Goal: Task Accomplishment & Management: Manage account settings

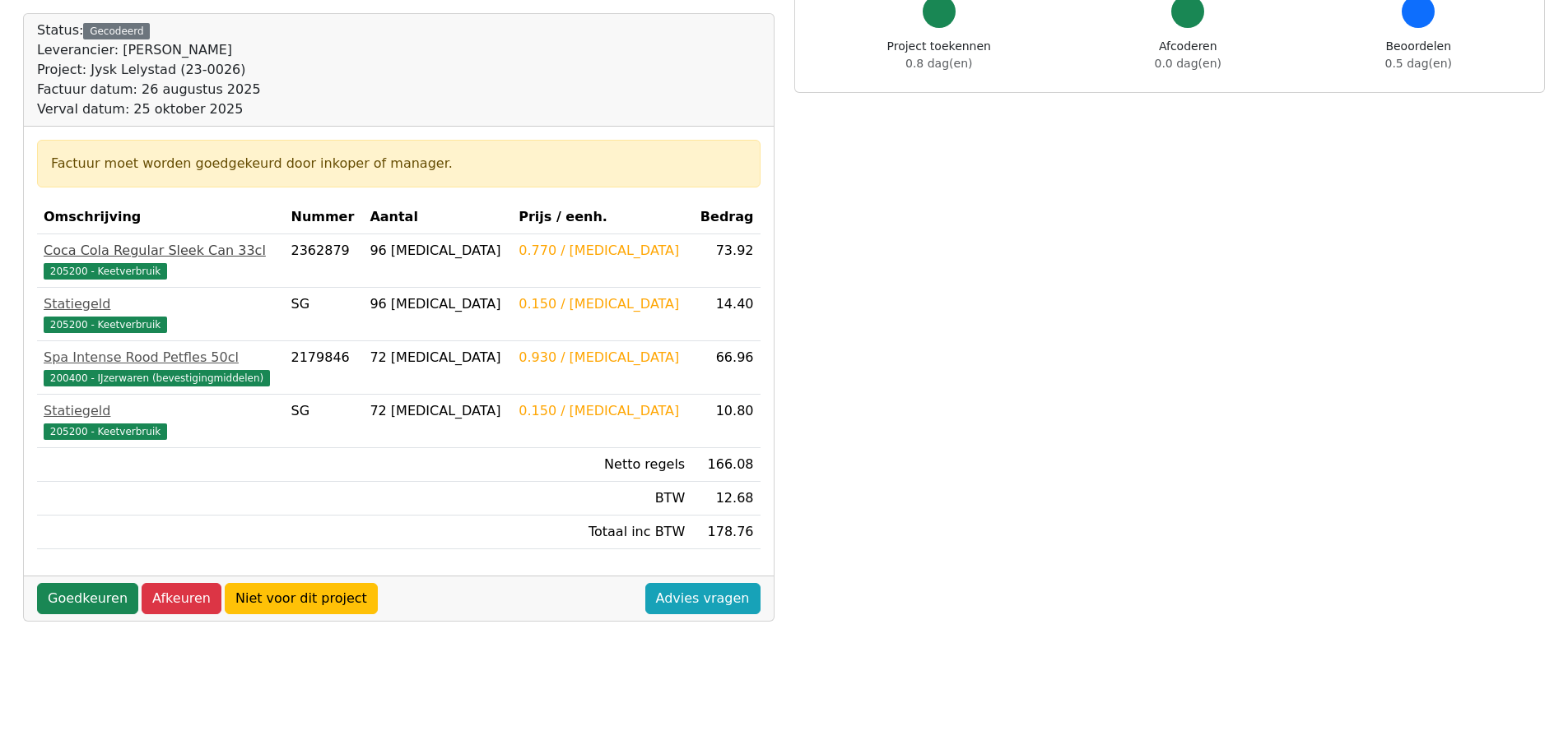
scroll to position [164, 0]
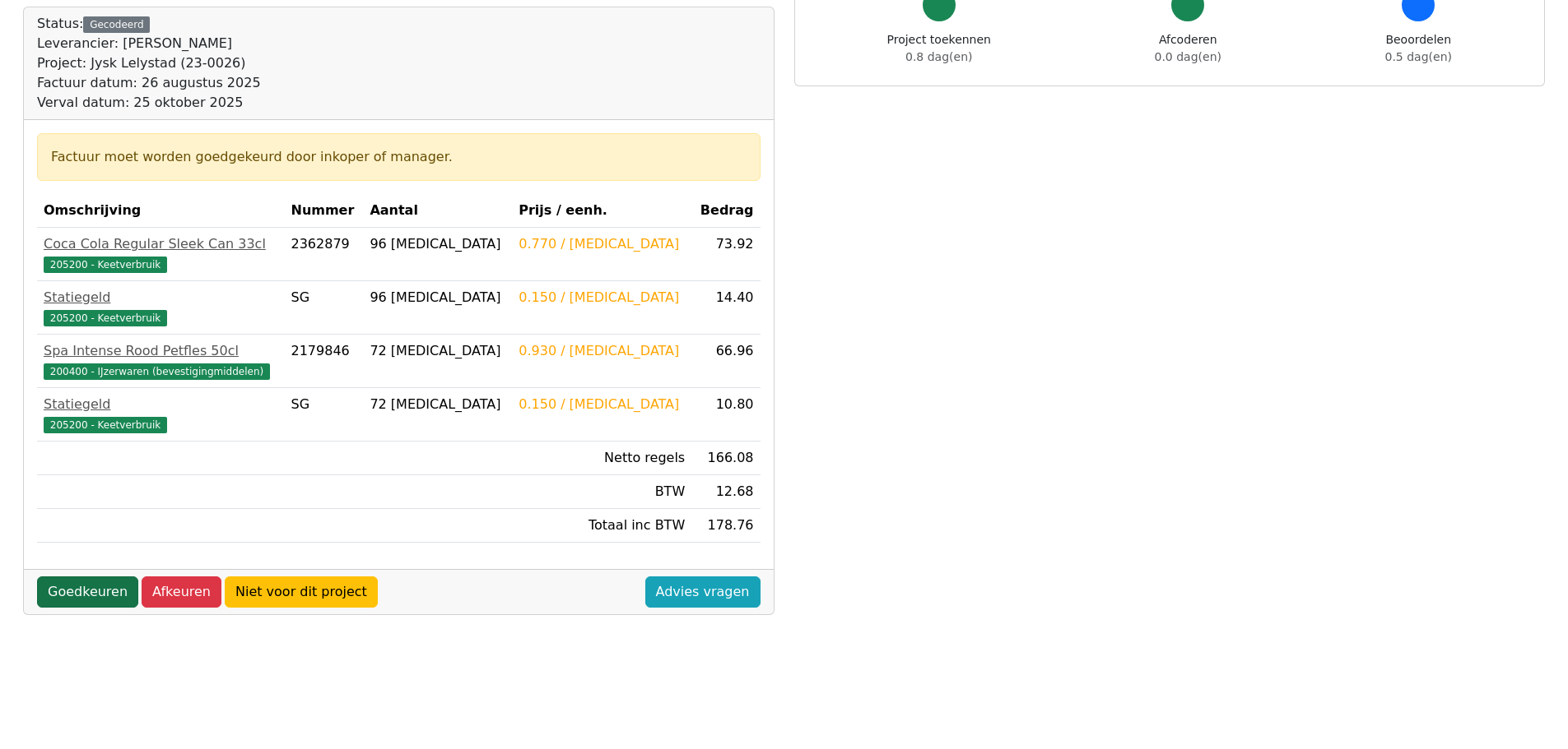
click at [74, 592] on link "Goedkeuren" at bounding box center [88, 592] width 102 height 32
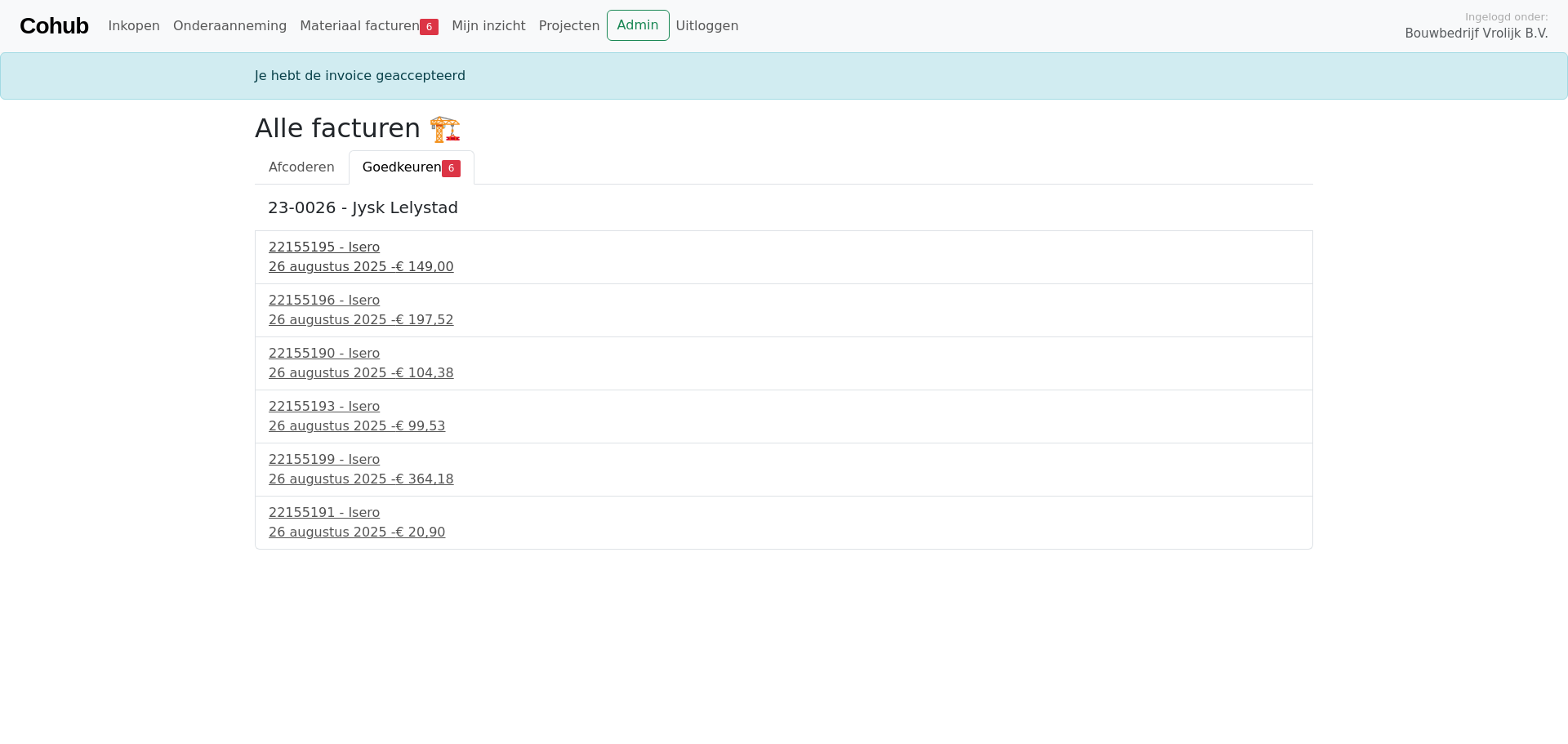
click at [329, 254] on div "22155195 - Isero" at bounding box center [784, 248] width 1030 height 20
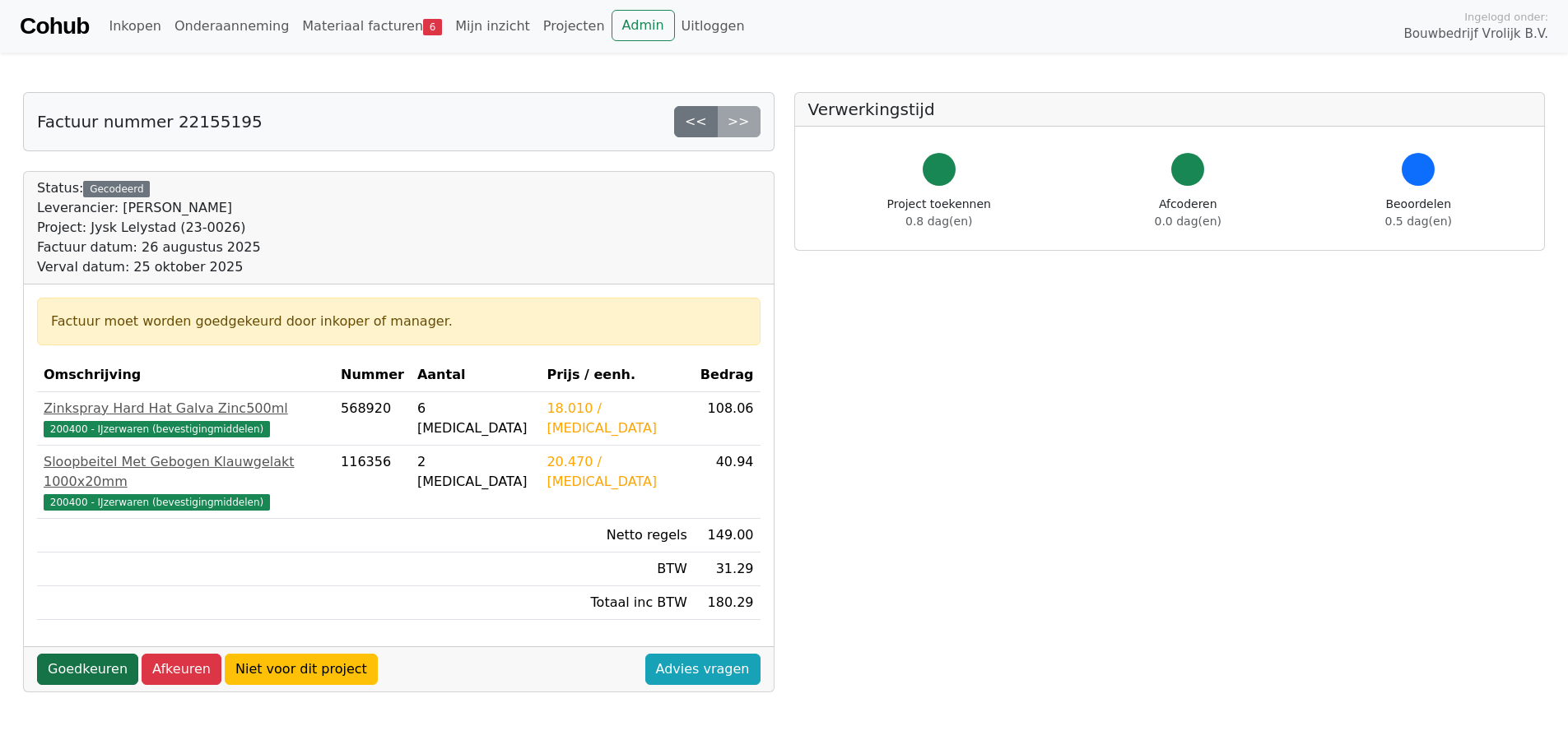
click at [92, 654] on link "Goedkeuren" at bounding box center [88, 669] width 102 height 32
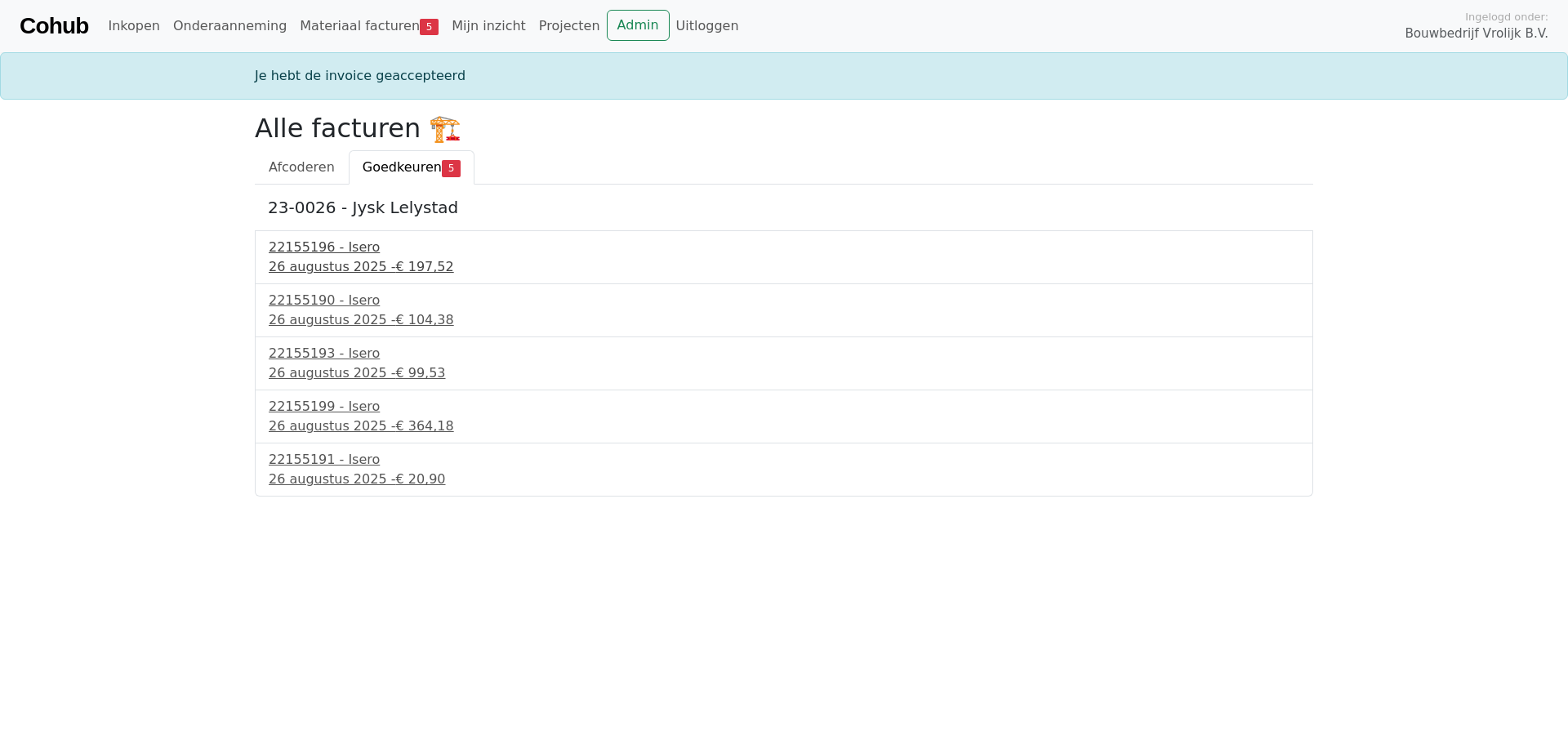
click at [324, 256] on div "22155196 - Isero" at bounding box center [784, 248] width 1030 height 20
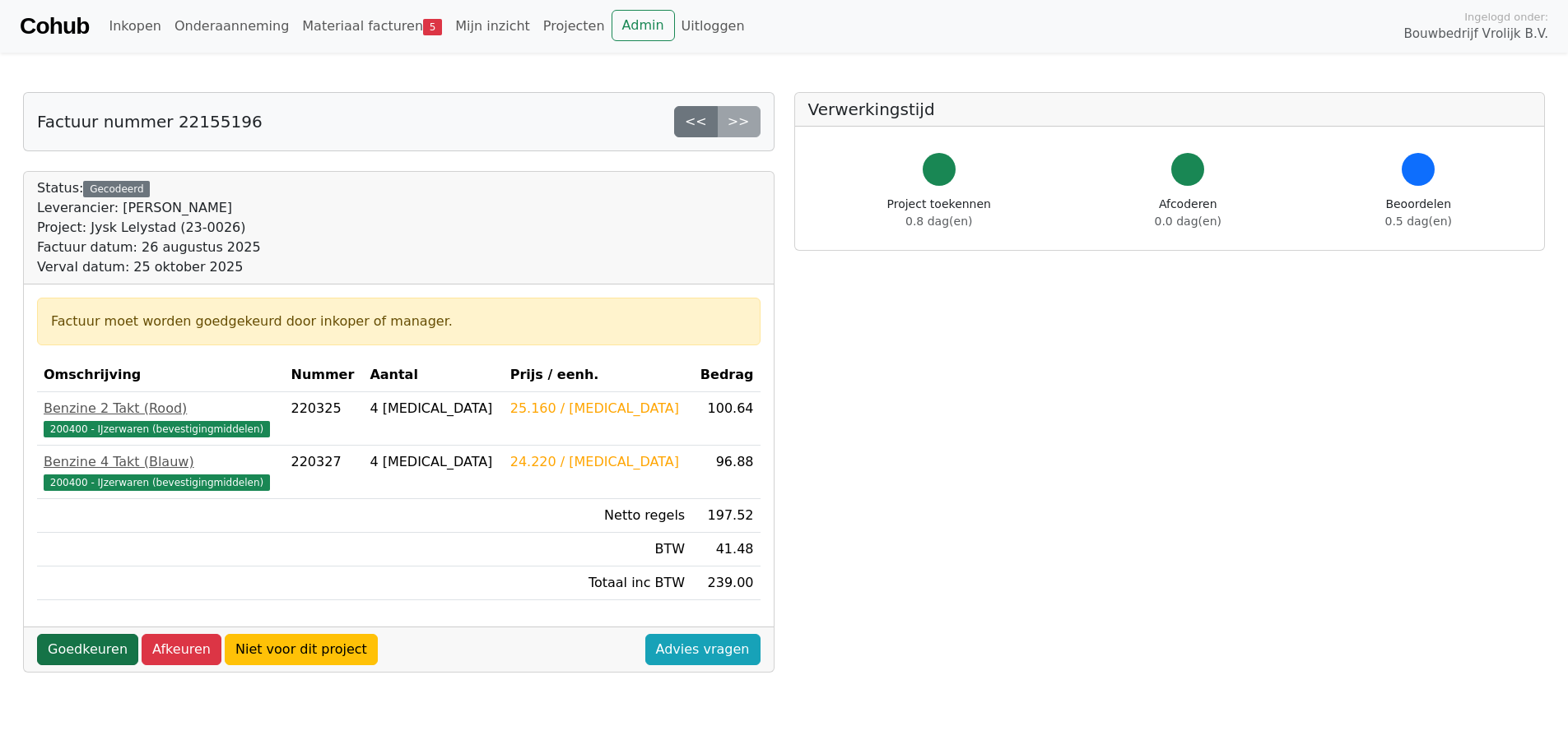
click at [82, 643] on link "Goedkeuren" at bounding box center [88, 650] width 102 height 32
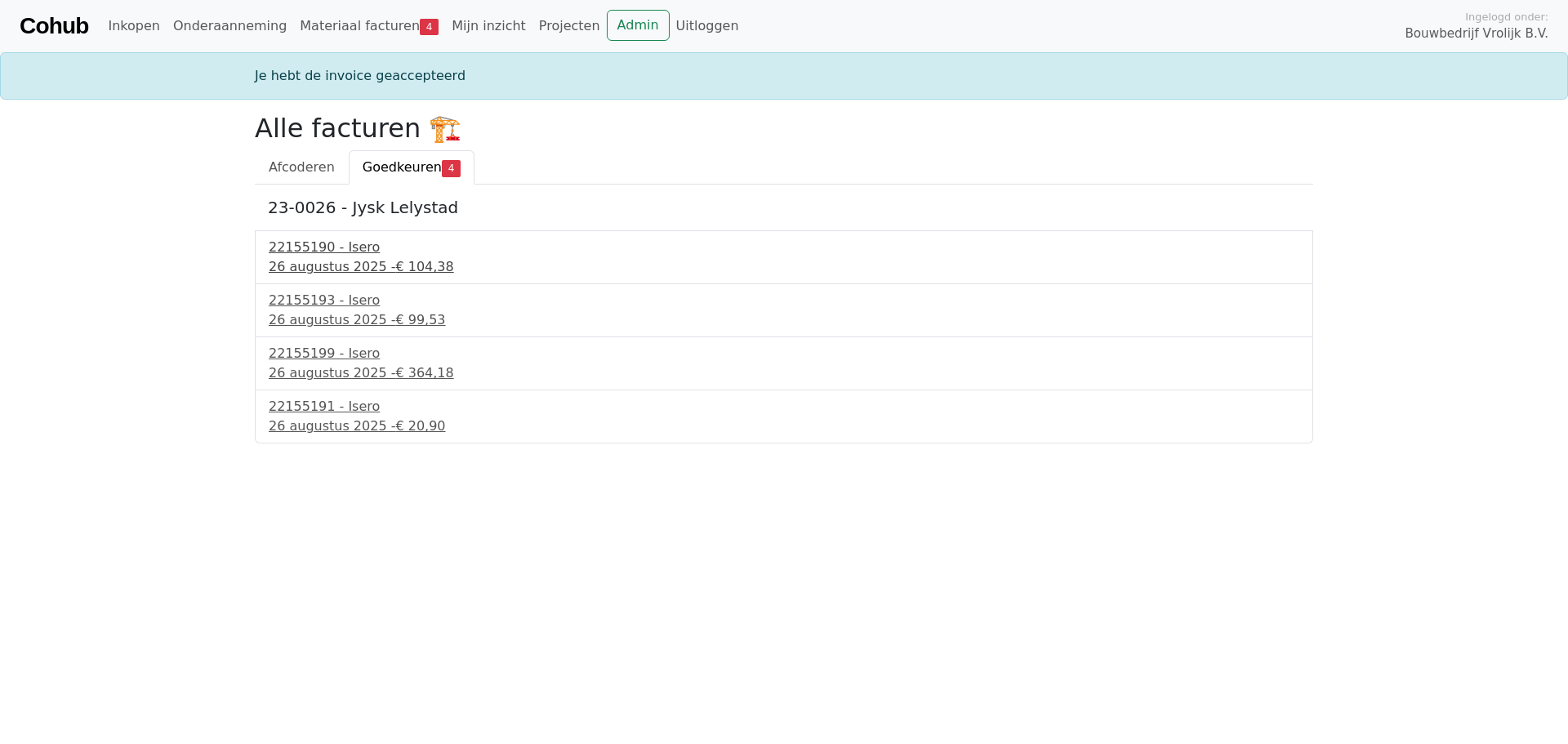
click at [330, 259] on div "26 augustus 2025 - € 104,38" at bounding box center [784, 267] width 1030 height 20
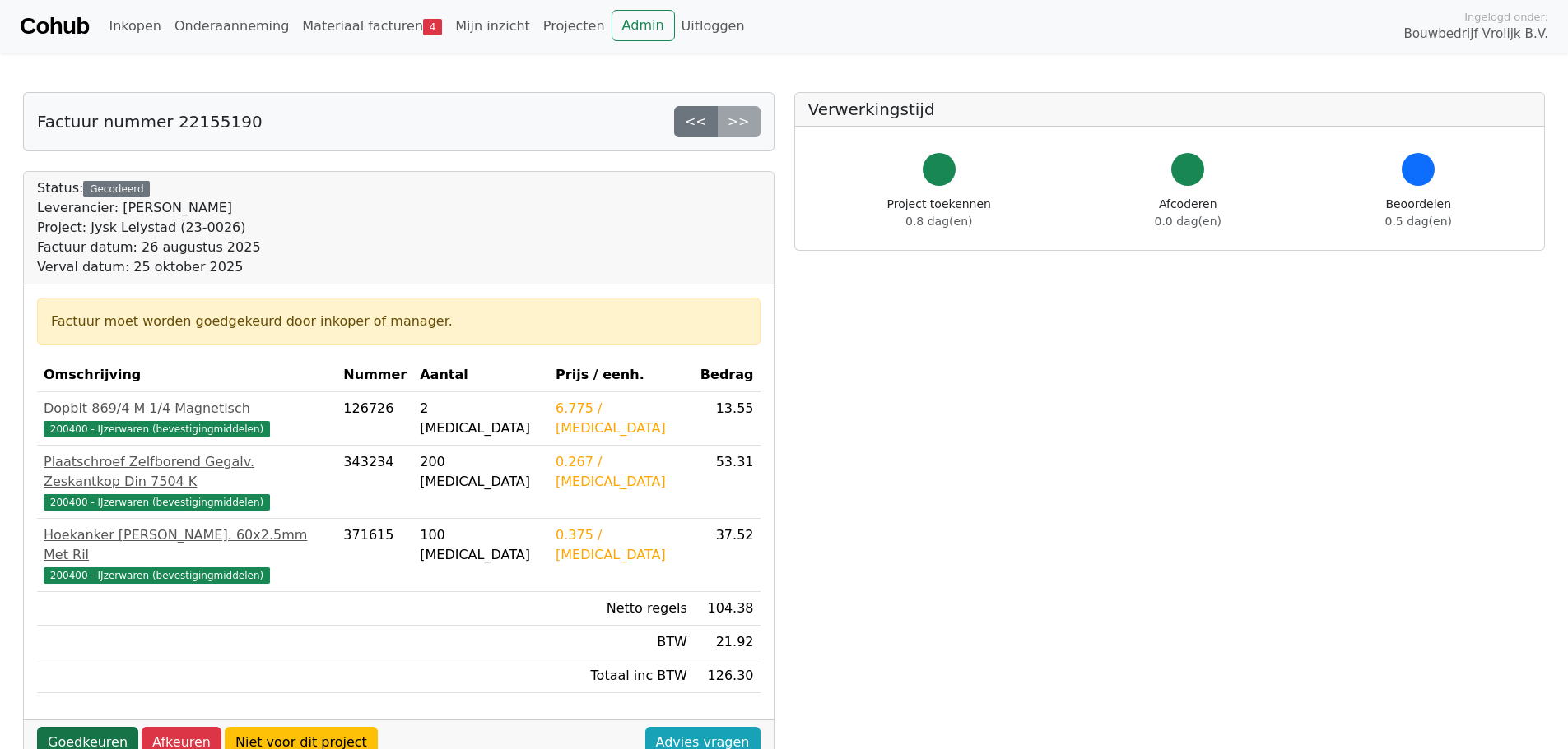
click at [94, 727] on link "Goedkeuren" at bounding box center [88, 743] width 102 height 32
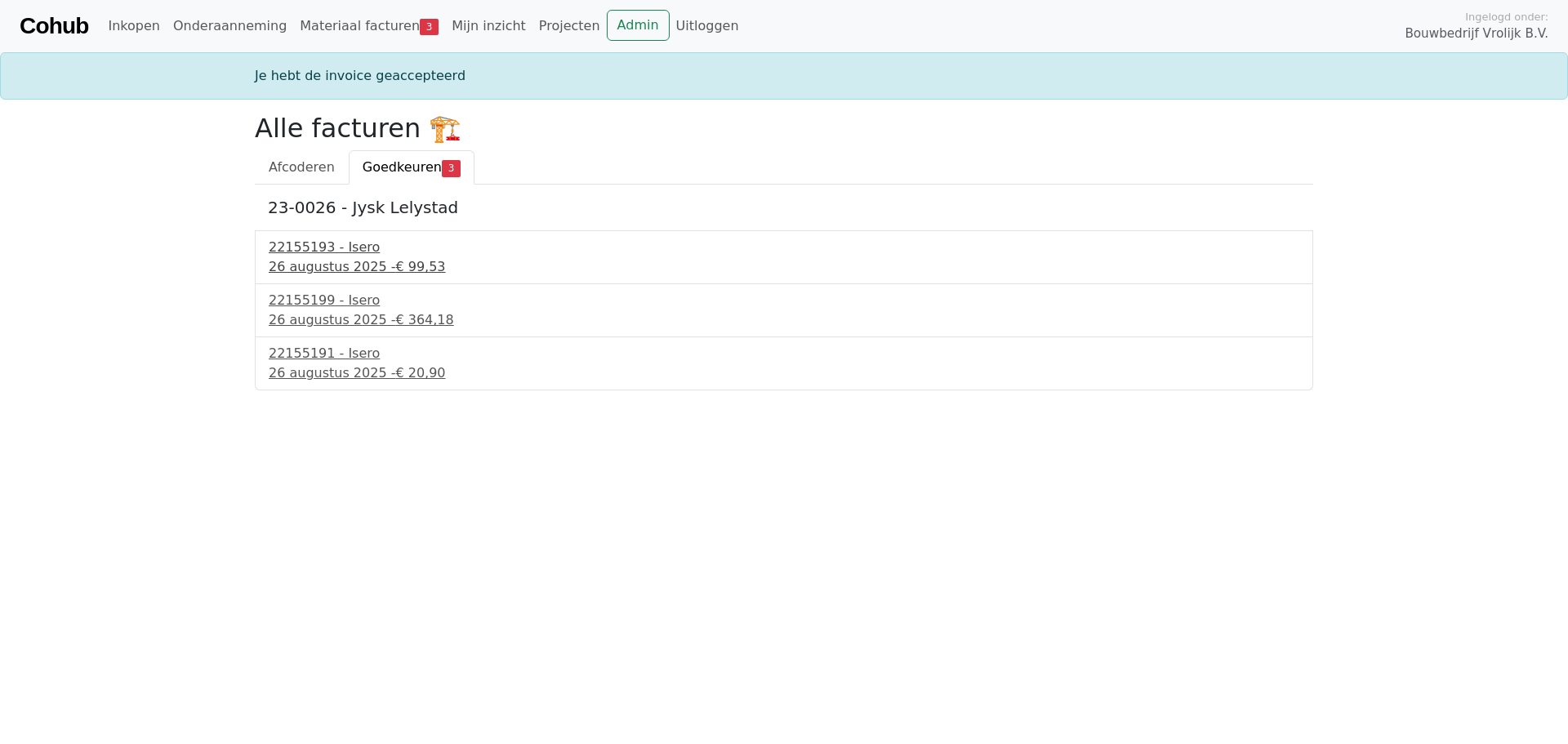
click at [306, 252] on div "22155193 - Isero" at bounding box center [784, 248] width 1030 height 20
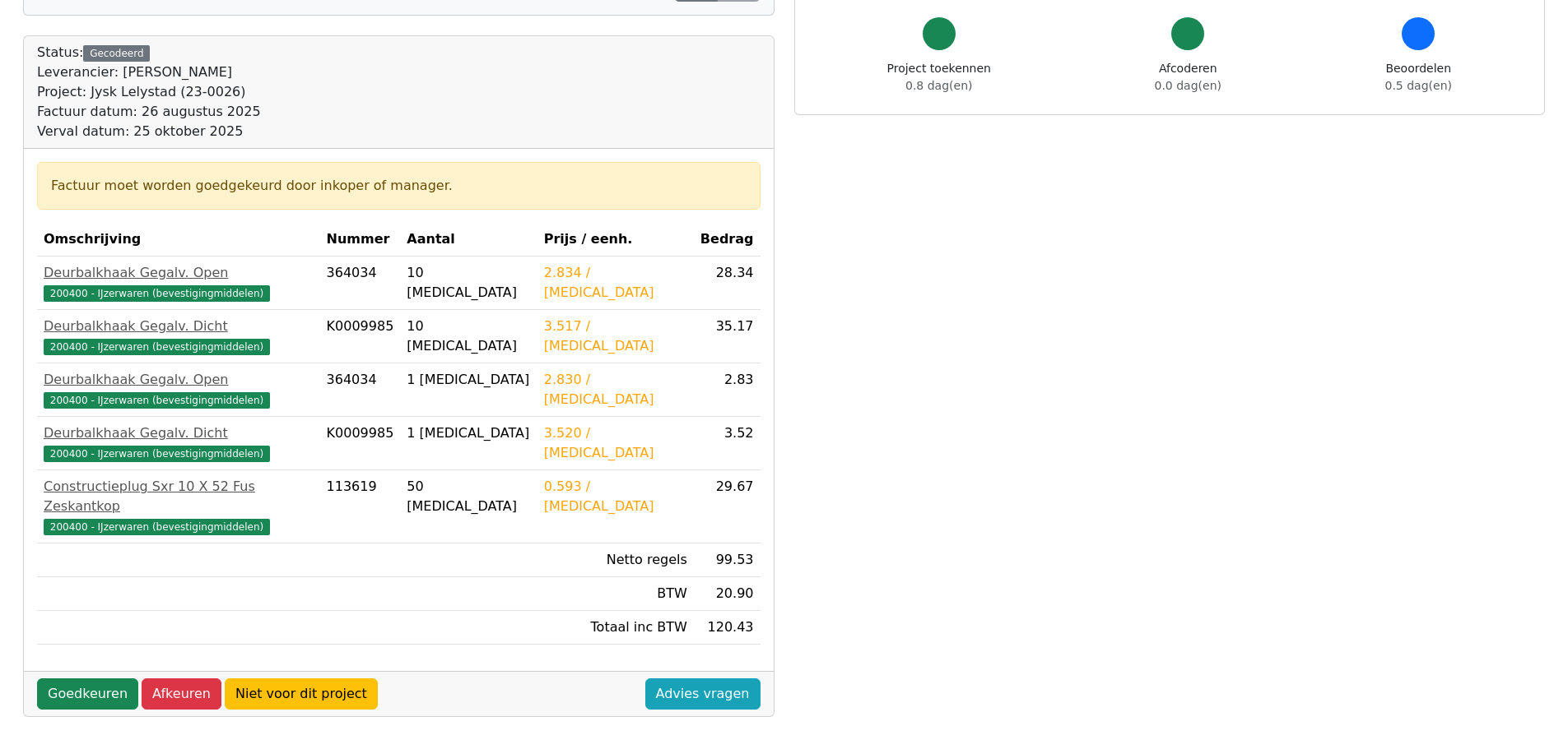
scroll to position [164, 0]
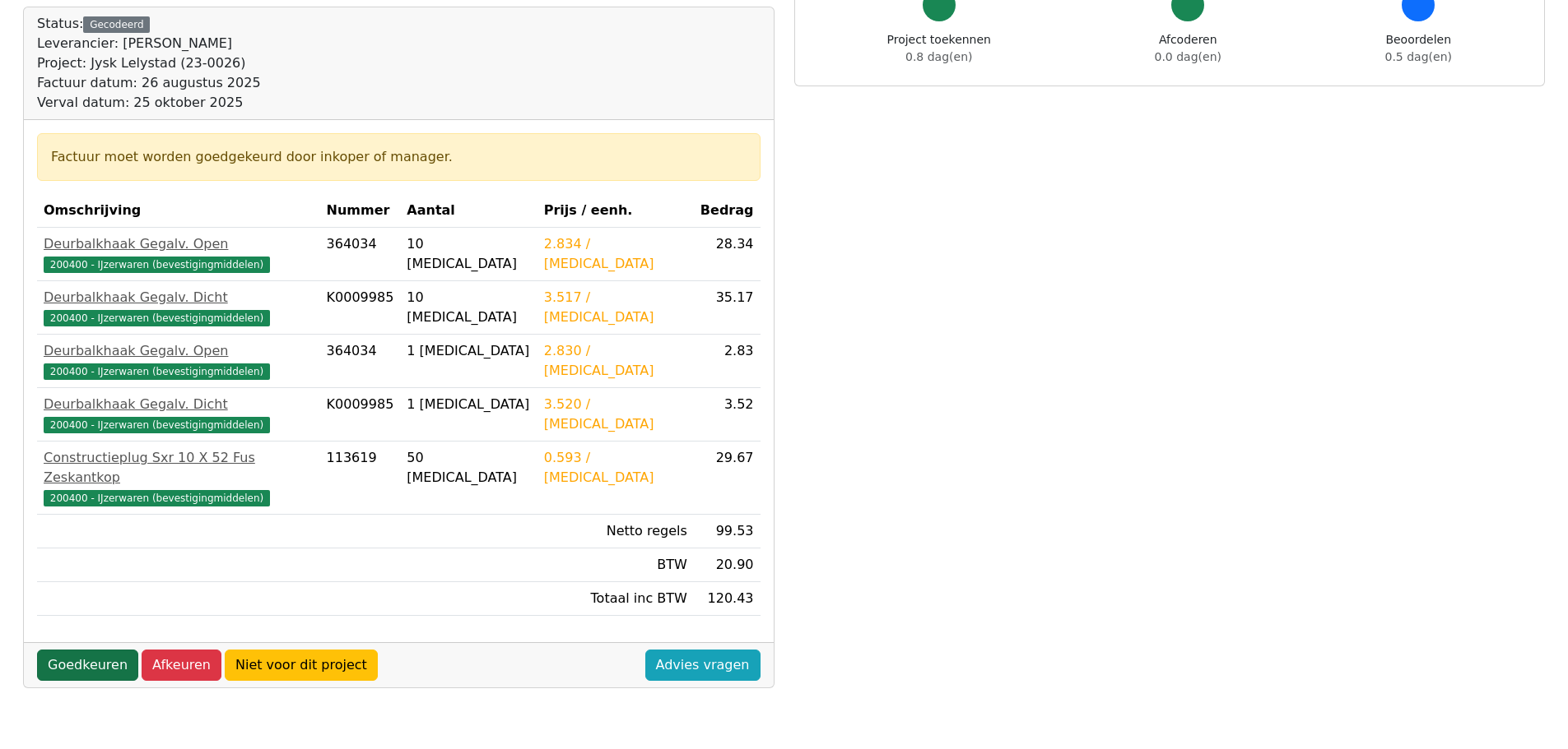
click at [102, 650] on link "Goedkeuren" at bounding box center [88, 666] width 102 height 32
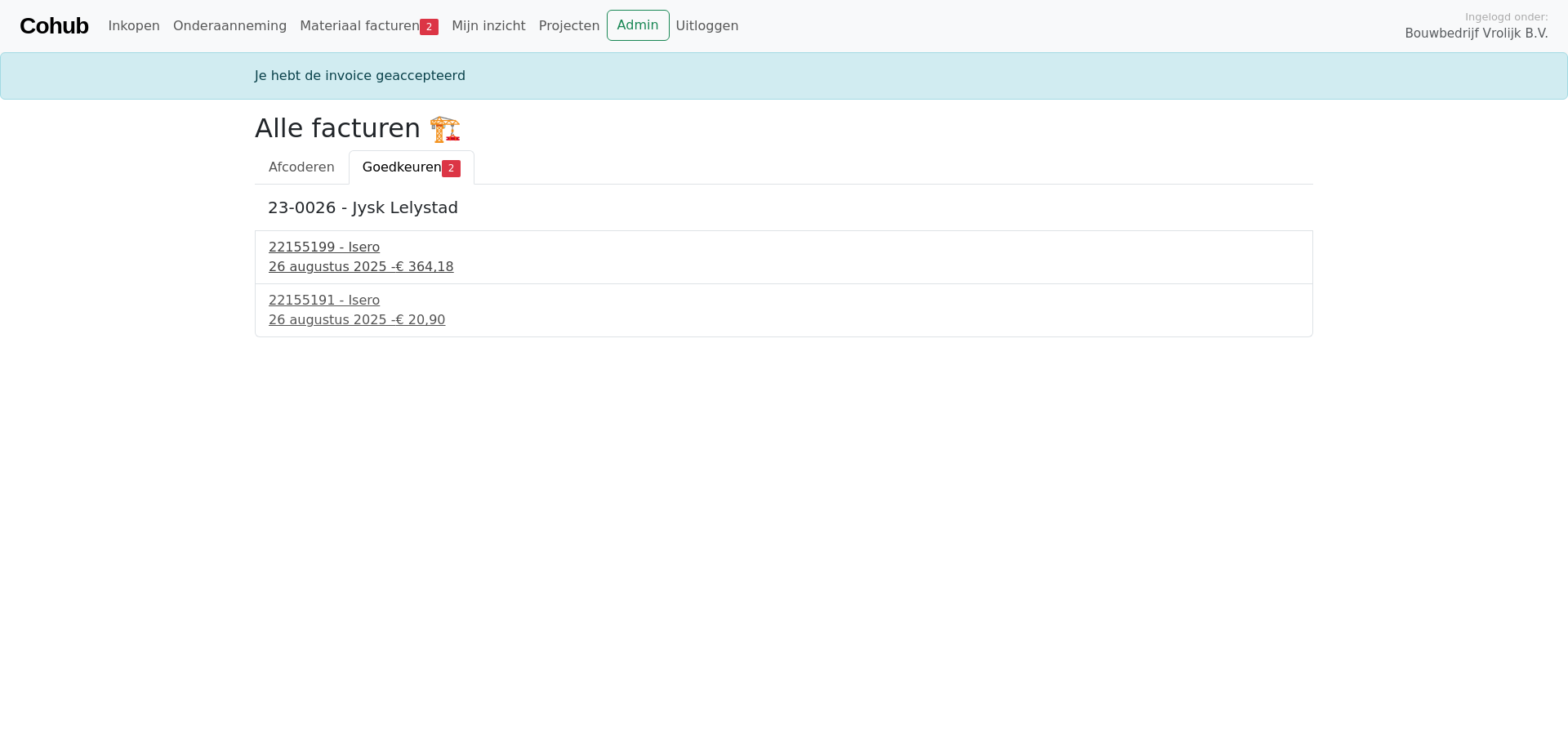
click at [327, 262] on div "26 augustus 2025 - € 364,18" at bounding box center [784, 267] width 1030 height 20
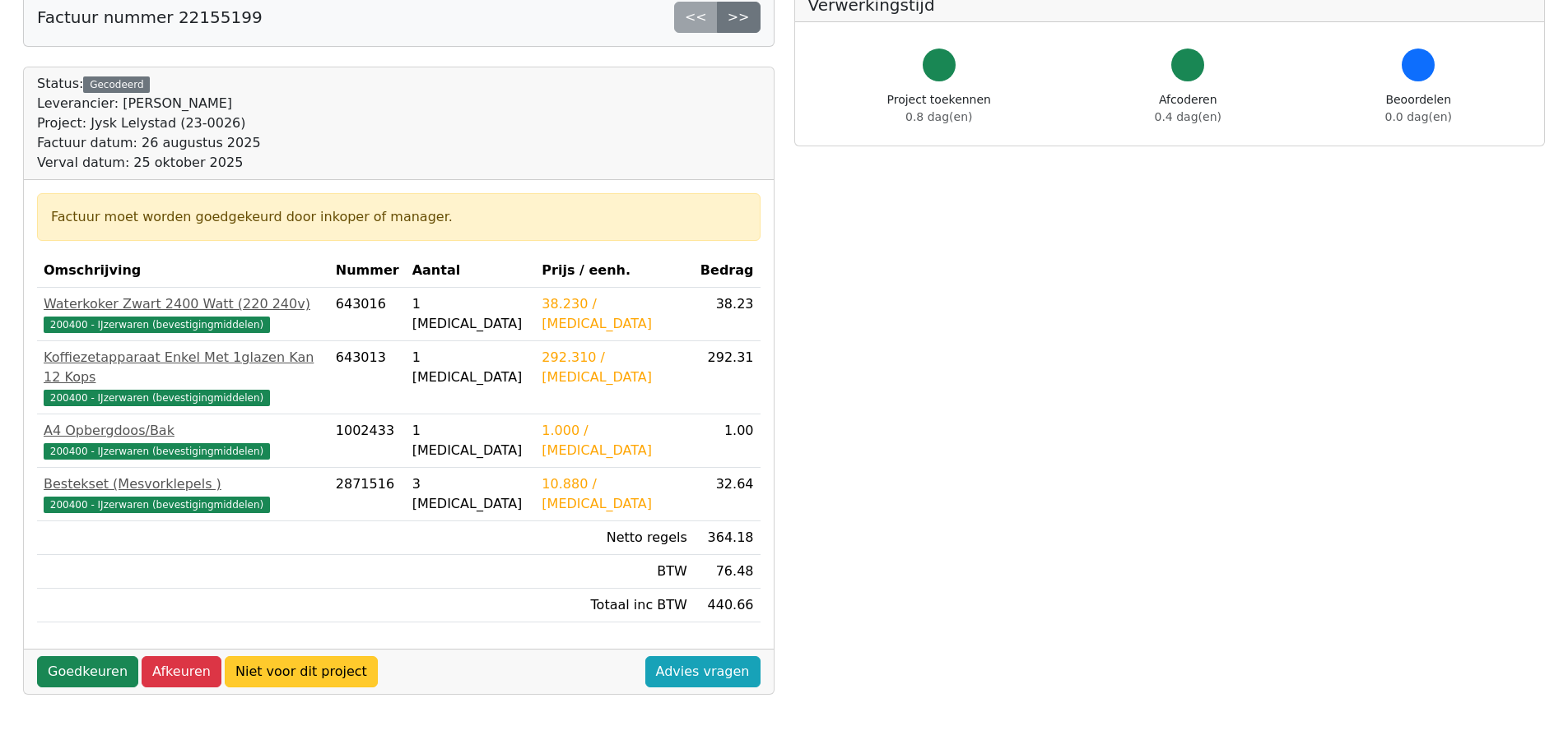
scroll to position [164, 0]
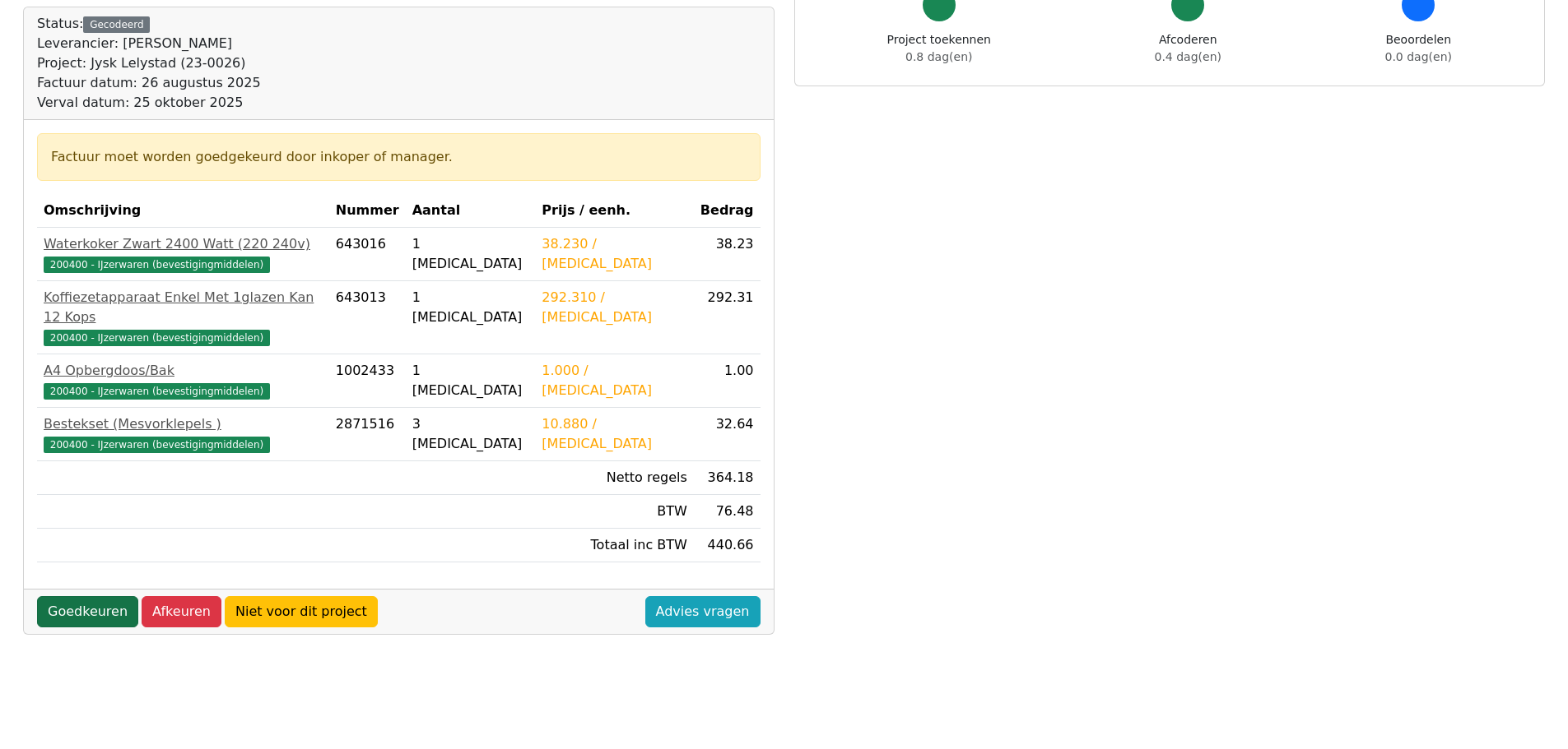
click at [78, 596] on link "Goedkeuren" at bounding box center [88, 612] width 102 height 32
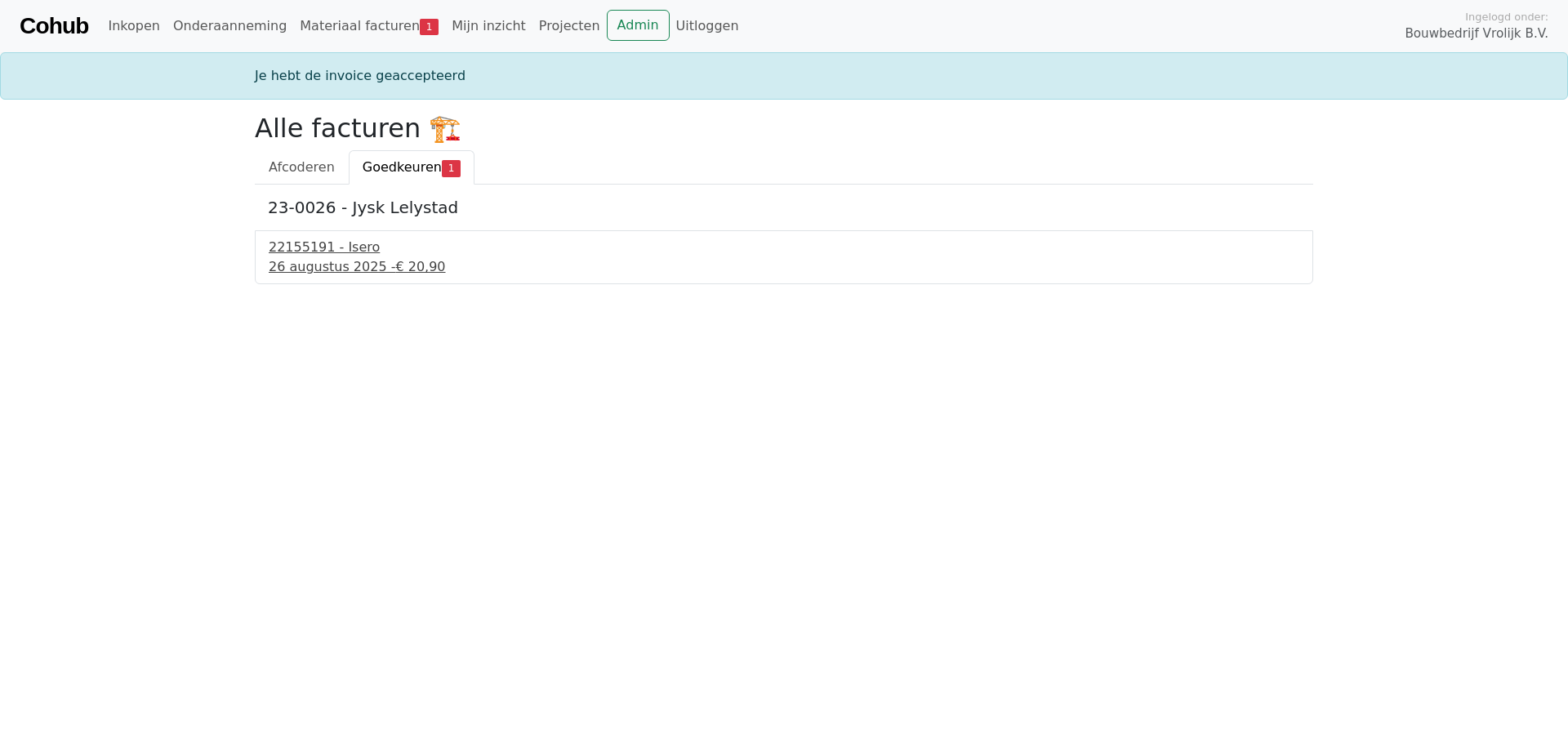
click at [303, 256] on div "22155191 - Isero" at bounding box center [784, 248] width 1030 height 20
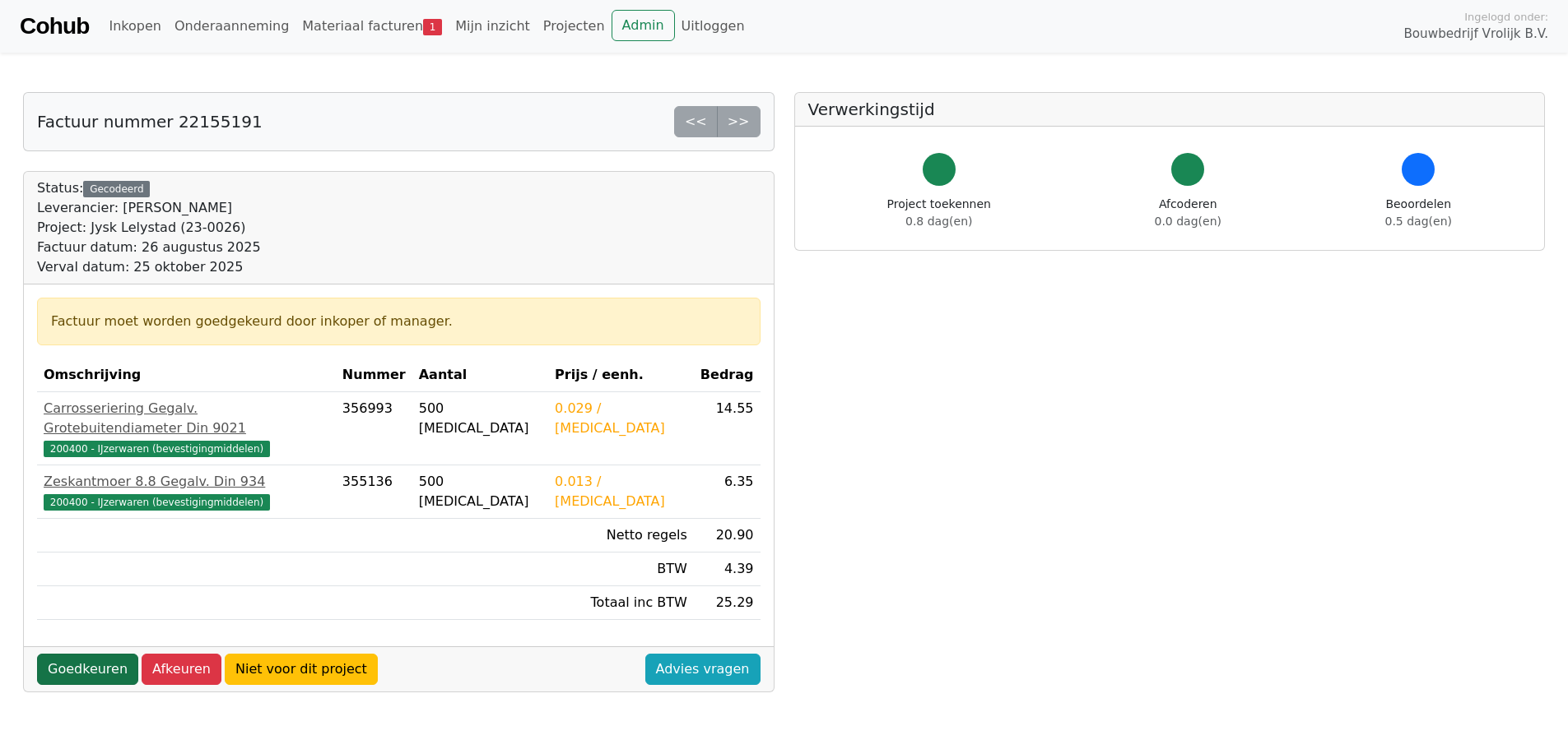
click at [89, 654] on link "Goedkeuren" at bounding box center [88, 669] width 102 height 32
